Goal: Subscribe to service/newsletter

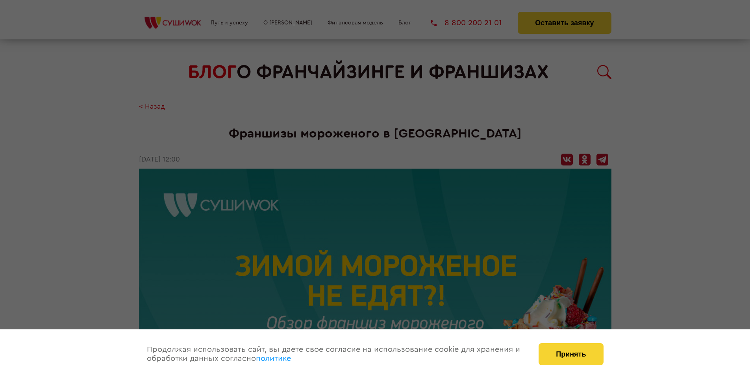
scroll to position [1091, 0]
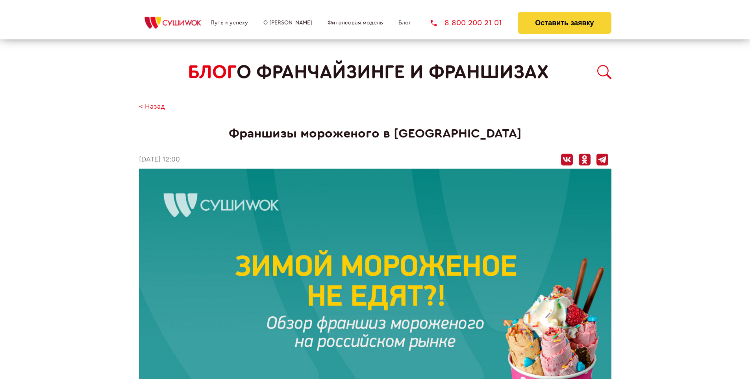
scroll to position [393, 0]
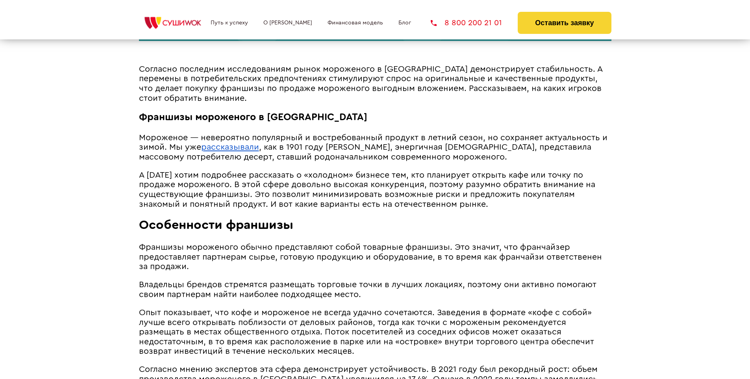
click at [364, 172] on span "А [DATE] хотим подробнее рассказать о «холодном» бизнесе тем, кто планирует отк…" at bounding box center [367, 189] width 456 height 37
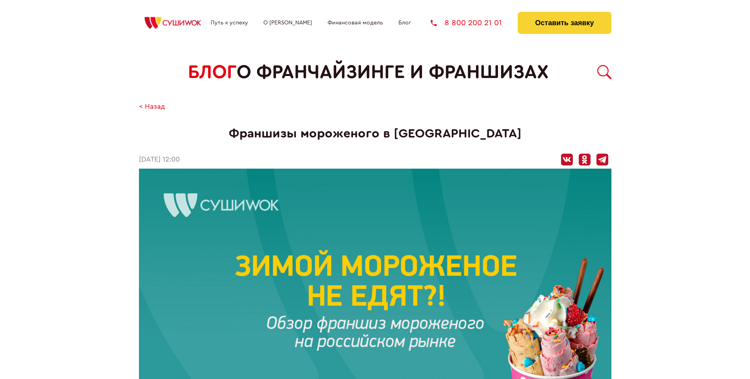
scroll to position [1091, 0]
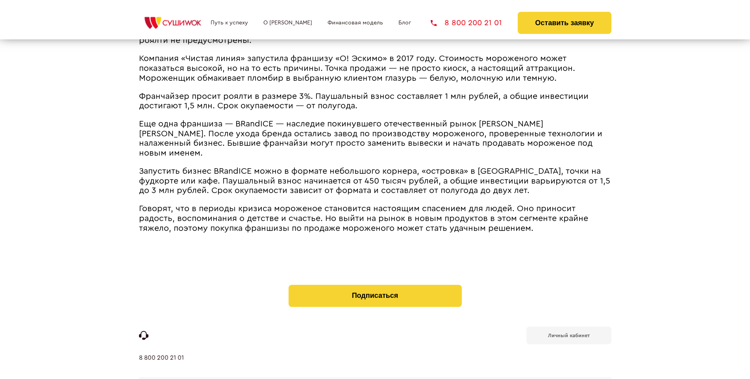
click at [568, 333] on b "Личный кабинет" at bounding box center [569, 335] width 42 height 5
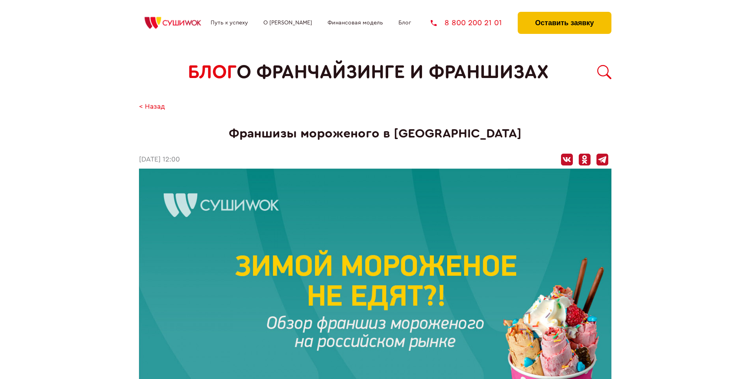
click at [564, 14] on button "Оставить заявку" at bounding box center [563, 23] width 93 height 22
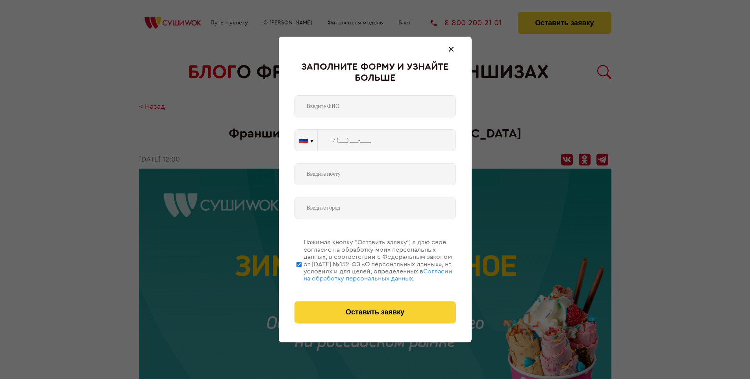
click at [365, 273] on span "Согласии на обработку персональных данных" at bounding box center [377, 274] width 149 height 13
click at [301, 273] on input "Нажимая кнопку “Оставить заявку”, я даю свое согласие на обработку моих персона…" at bounding box center [298, 264] width 5 height 63
checkbox input "false"
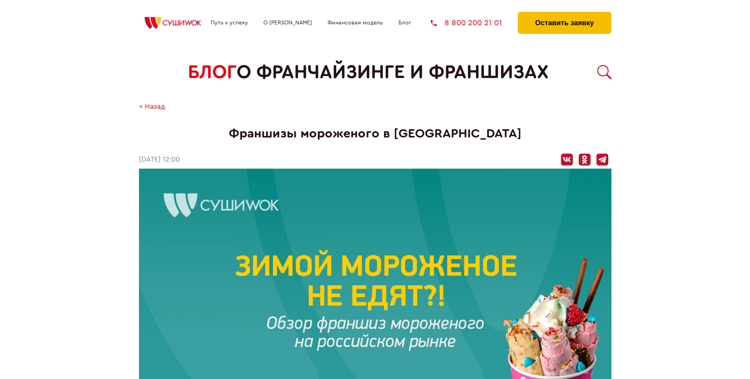
click at [564, 14] on button "Оставить заявку" at bounding box center [563, 23] width 93 height 22
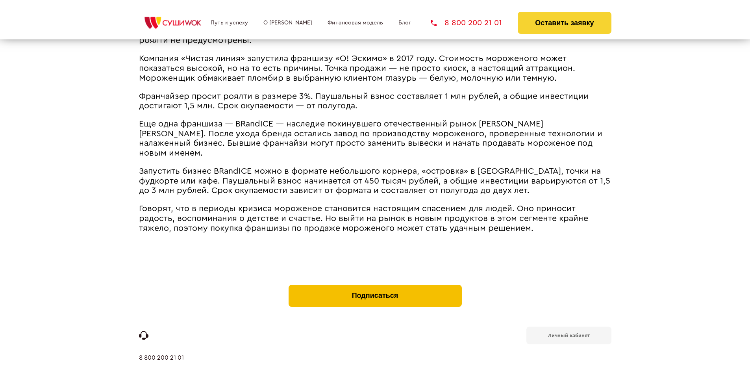
click at [375, 285] on button "Подписаться" at bounding box center [374, 296] width 173 height 22
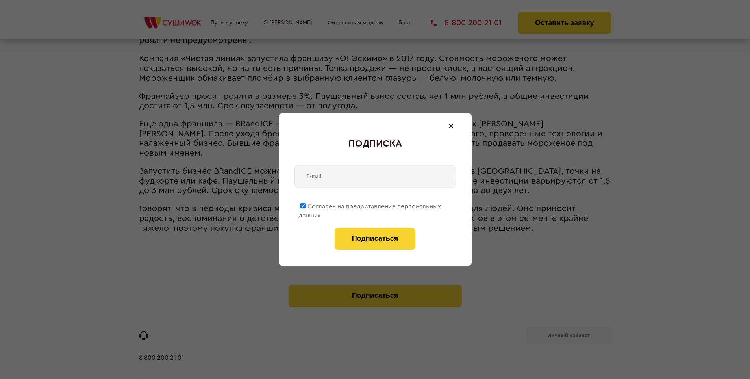
click at [370, 205] on span "Согласен на предоставление персональных данных" at bounding box center [369, 210] width 142 height 15
click at [305, 205] on input "Согласен на предоставление персональных данных" at bounding box center [302, 205] width 5 height 5
checkbox input "false"
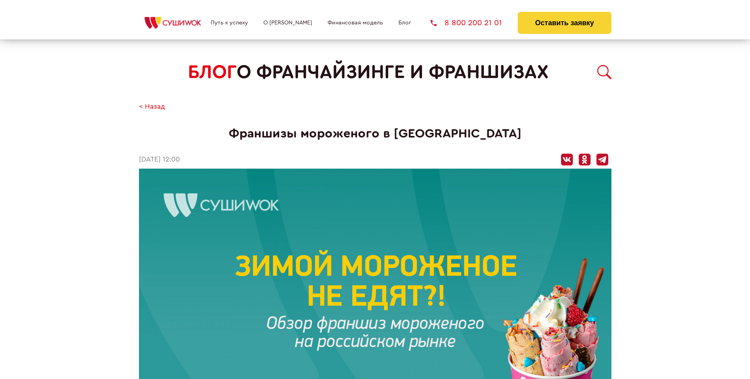
scroll to position [1091, 0]
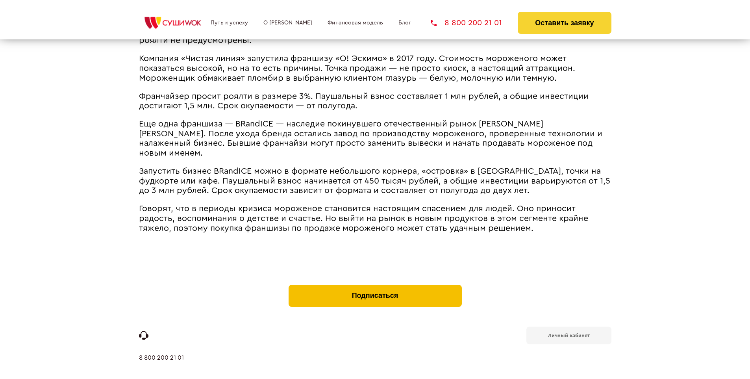
click at [375, 285] on button "Подписаться" at bounding box center [374, 296] width 173 height 22
